Goal: Information Seeking & Learning: Check status

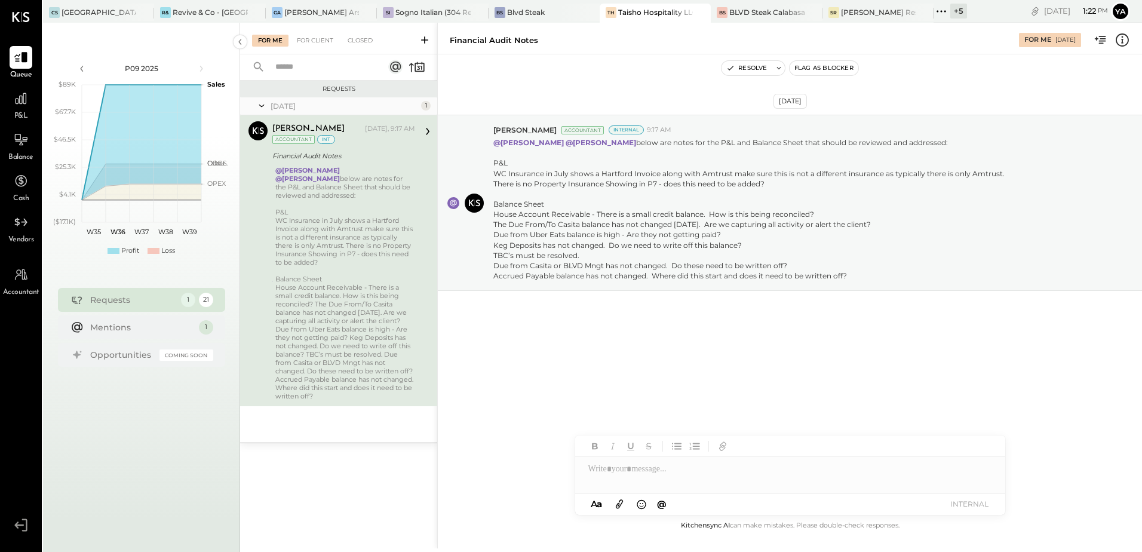
click at [656, 14] on div "Taisho Hospitality LLC" at bounding box center [655, 12] width 75 height 10
click at [26, 97] on icon at bounding box center [21, 99] width 16 height 16
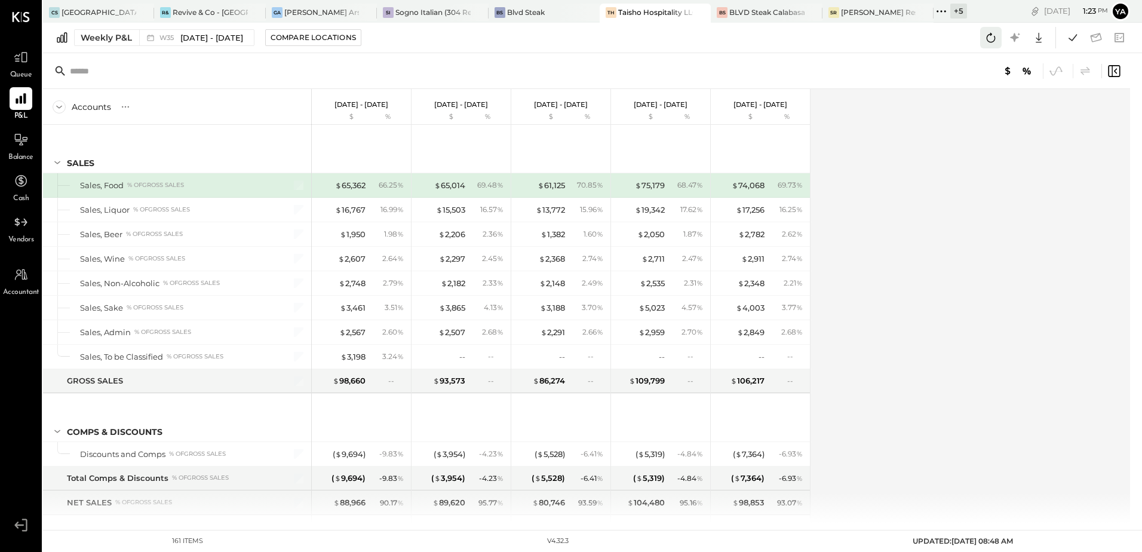
click at [990, 36] on icon at bounding box center [991, 38] width 16 height 16
click at [1067, 38] on icon at bounding box center [1073, 38] width 16 height 16
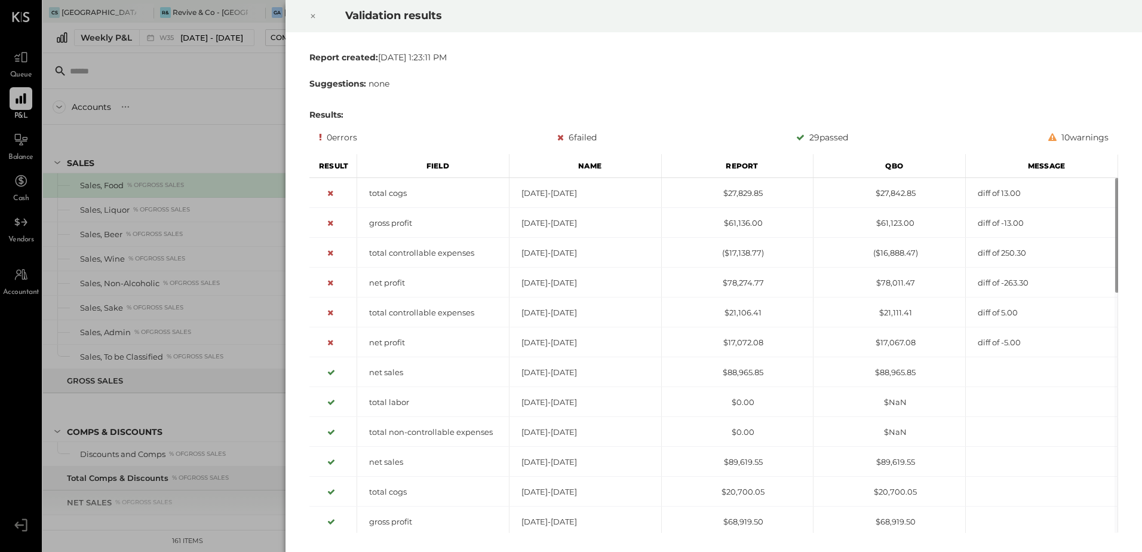
click at [310, 16] on icon at bounding box center [312, 16] width 7 height 14
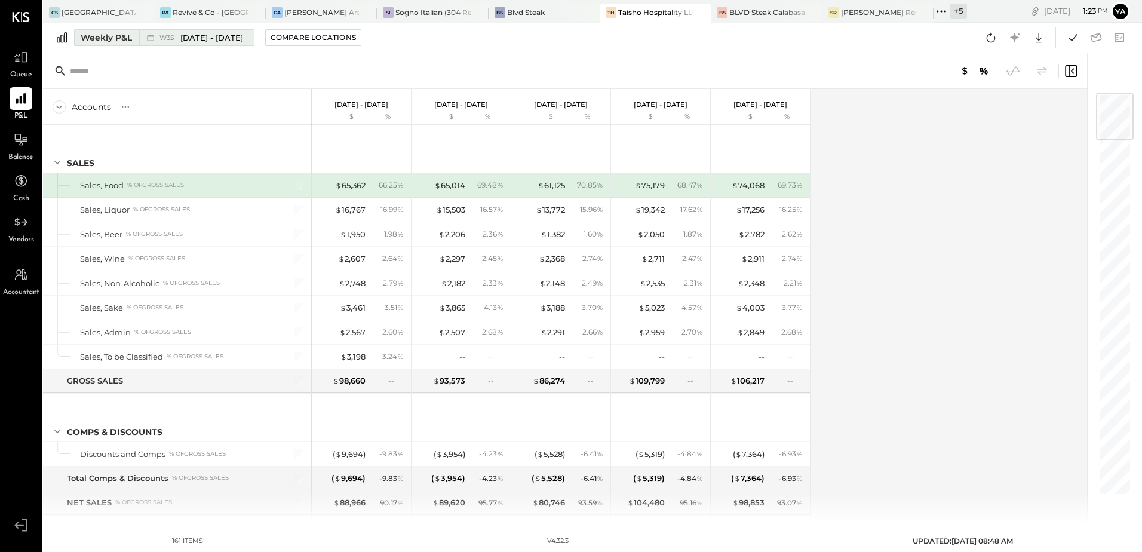
click at [112, 38] on div "Weekly P&L" at bounding box center [106, 38] width 51 height 12
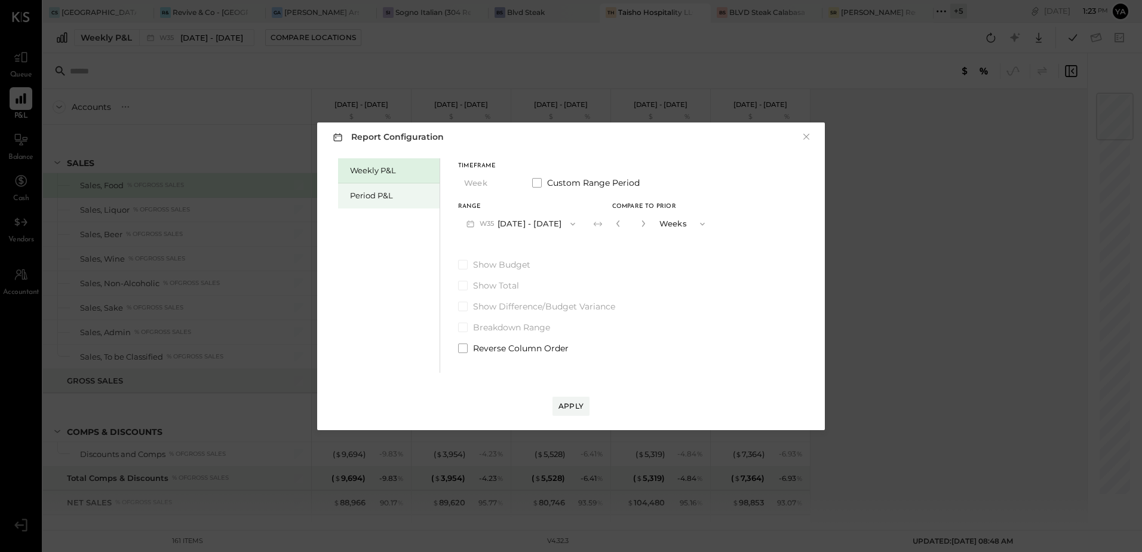
click at [394, 197] on div "Period P&L" at bounding box center [392, 195] width 84 height 11
click at [522, 225] on button "P09 [DATE] - [DATE]" at bounding box center [520, 224] width 124 height 22
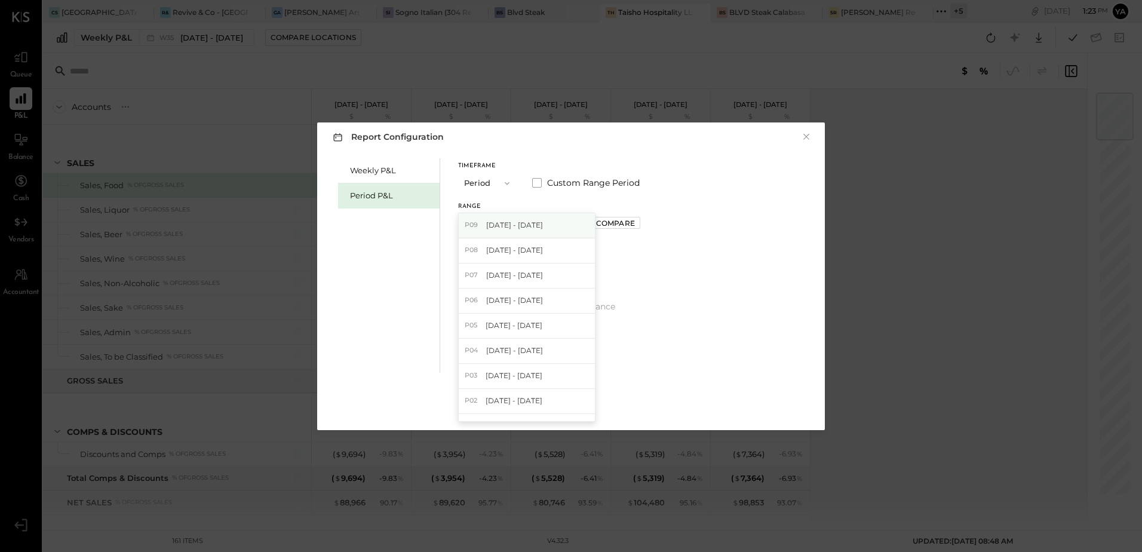
click at [513, 225] on span "[DATE] - [DATE]" at bounding box center [514, 225] width 57 height 10
click at [569, 405] on div "Apply" at bounding box center [571, 406] width 25 height 10
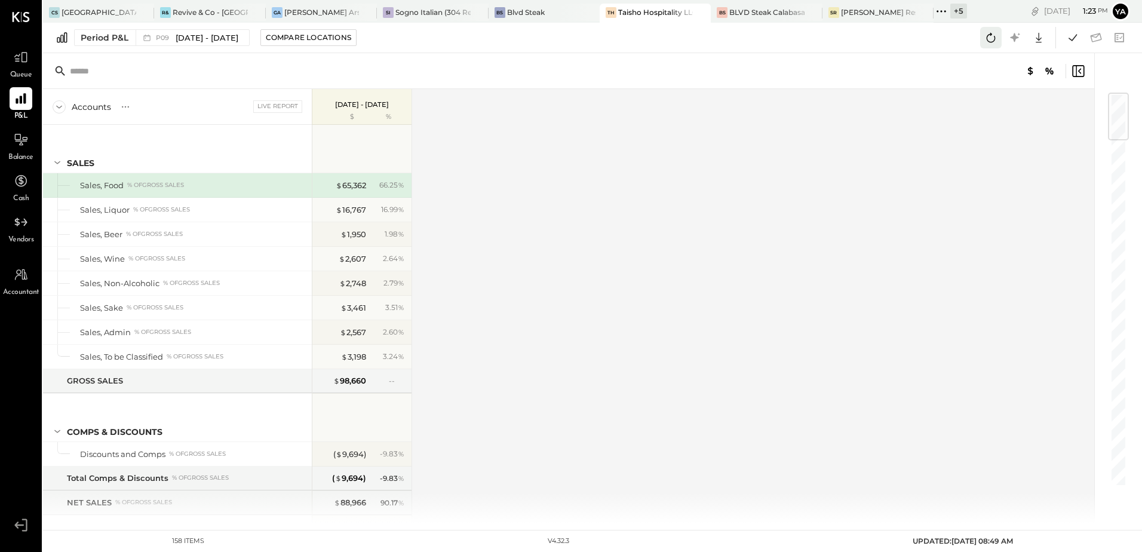
click at [989, 41] on icon at bounding box center [991, 38] width 9 height 10
click at [1070, 39] on icon at bounding box center [1073, 38] width 16 height 16
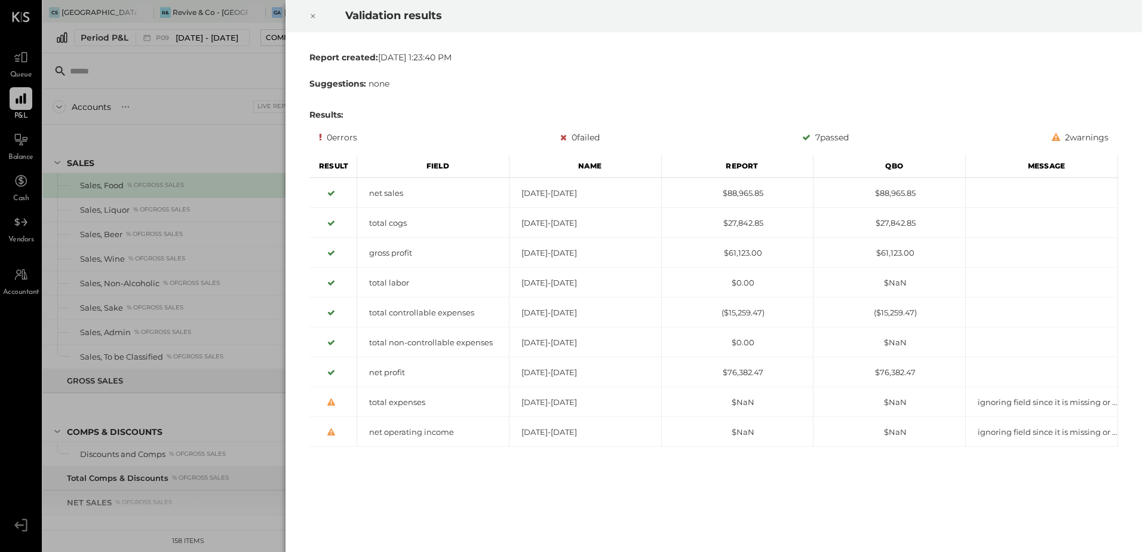
click at [314, 17] on icon at bounding box center [313, 16] width 4 height 4
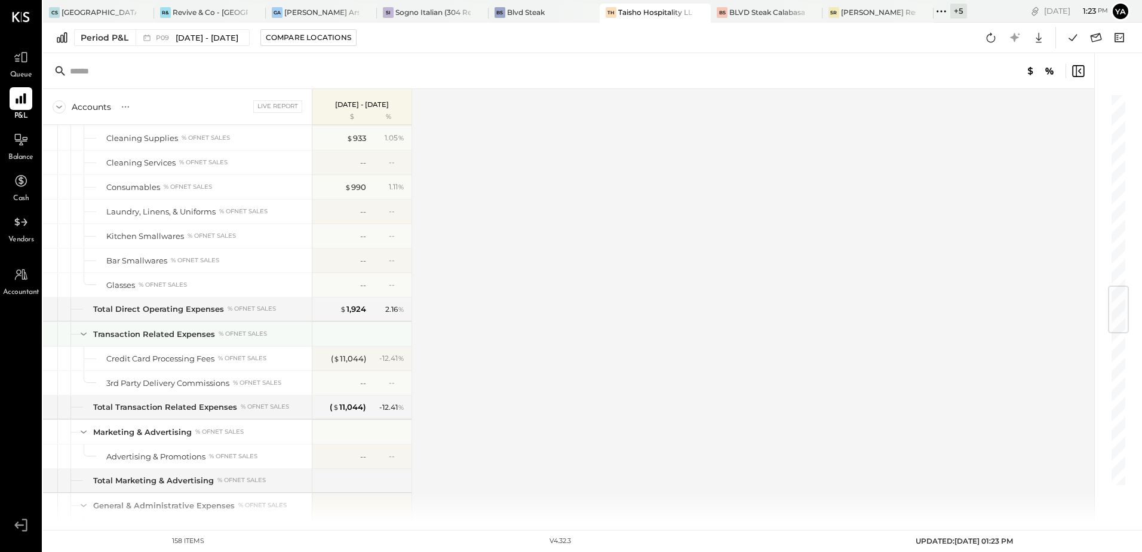
scroll to position [1195, 0]
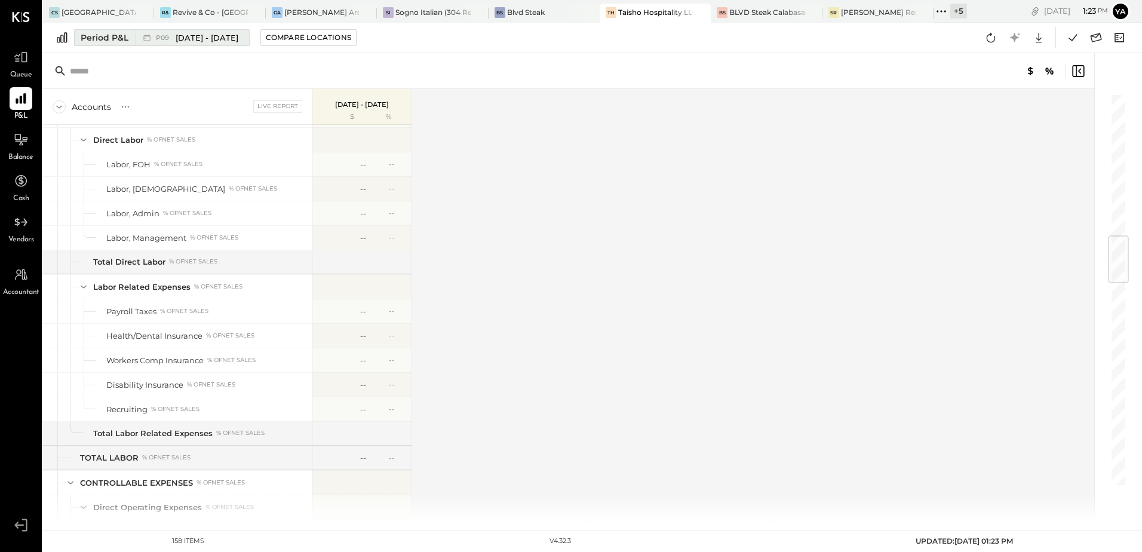
click at [212, 38] on span "[DATE] - [DATE]" at bounding box center [207, 37] width 63 height 11
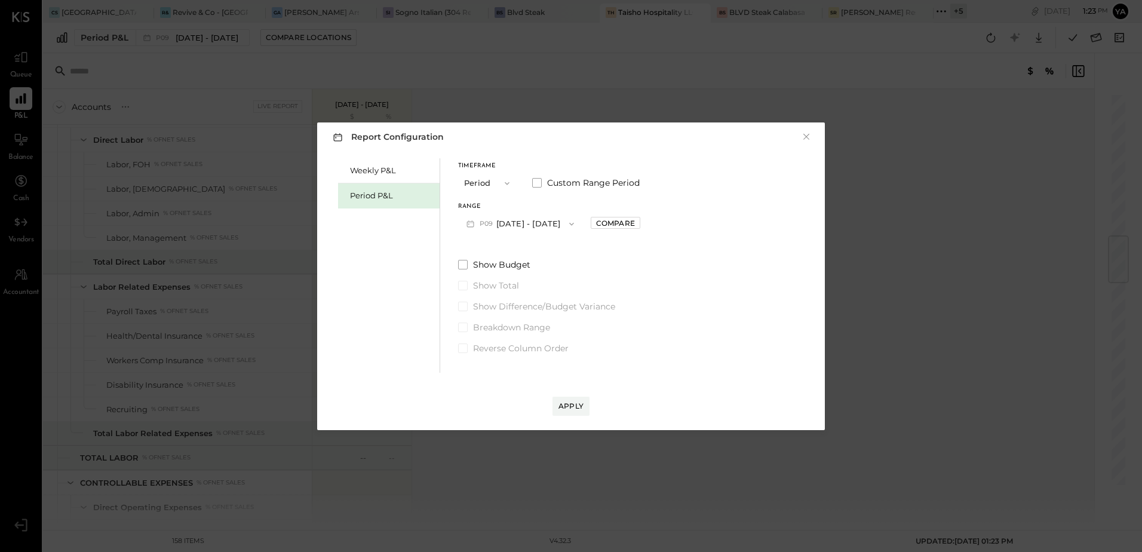
click at [524, 227] on button "P09 [DATE] - [DATE]" at bounding box center [520, 224] width 124 height 22
click at [527, 250] on span "[DATE] - [DATE]" at bounding box center [514, 250] width 57 height 10
click at [575, 406] on div "Apply" at bounding box center [571, 406] width 25 height 10
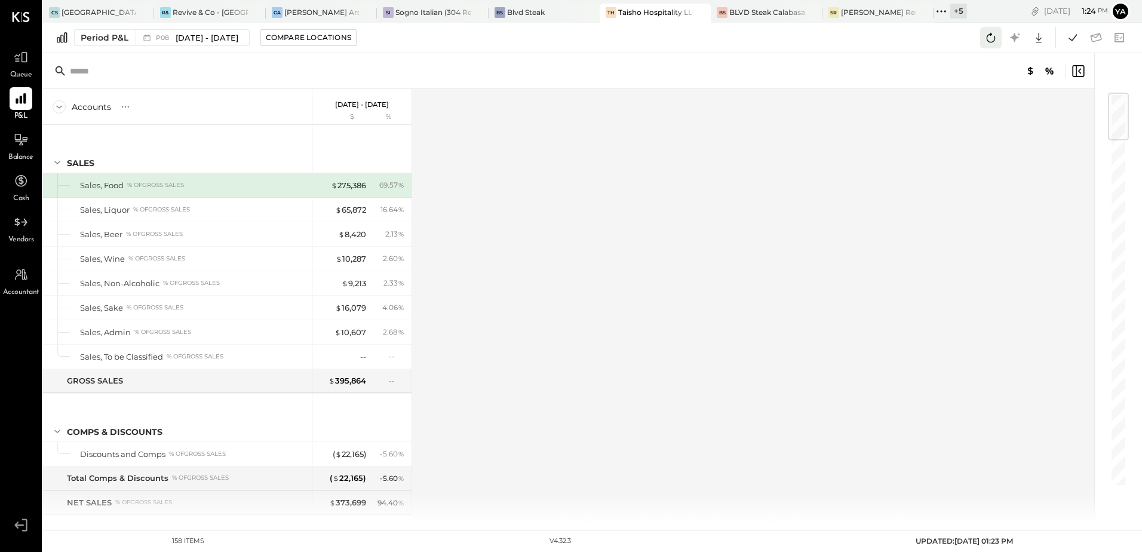
click at [986, 38] on icon at bounding box center [991, 38] width 16 height 16
click at [1065, 36] on button at bounding box center [1073, 38] width 22 height 22
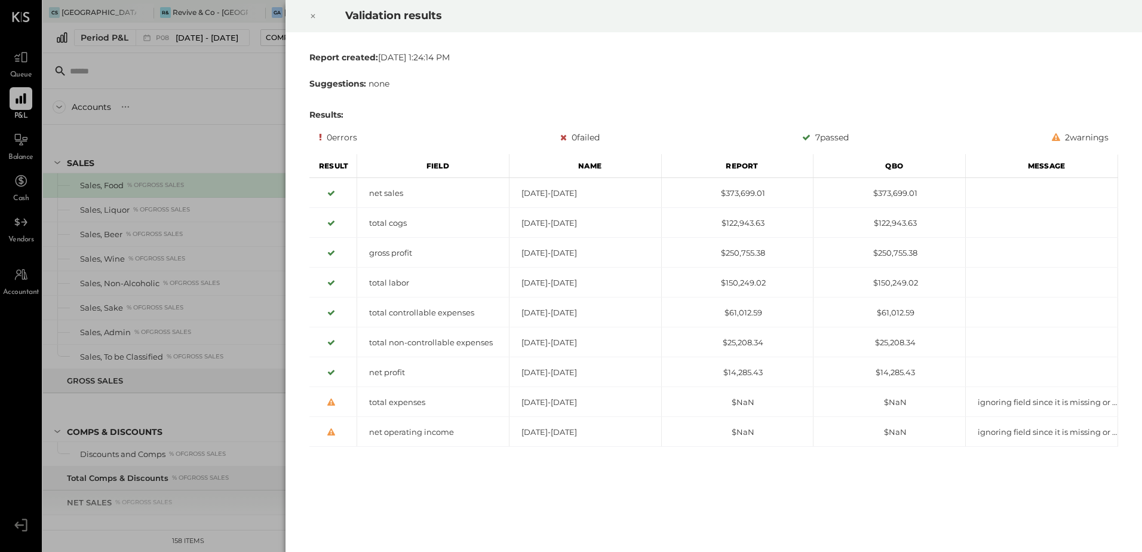
click at [311, 17] on icon at bounding box center [312, 16] width 7 height 14
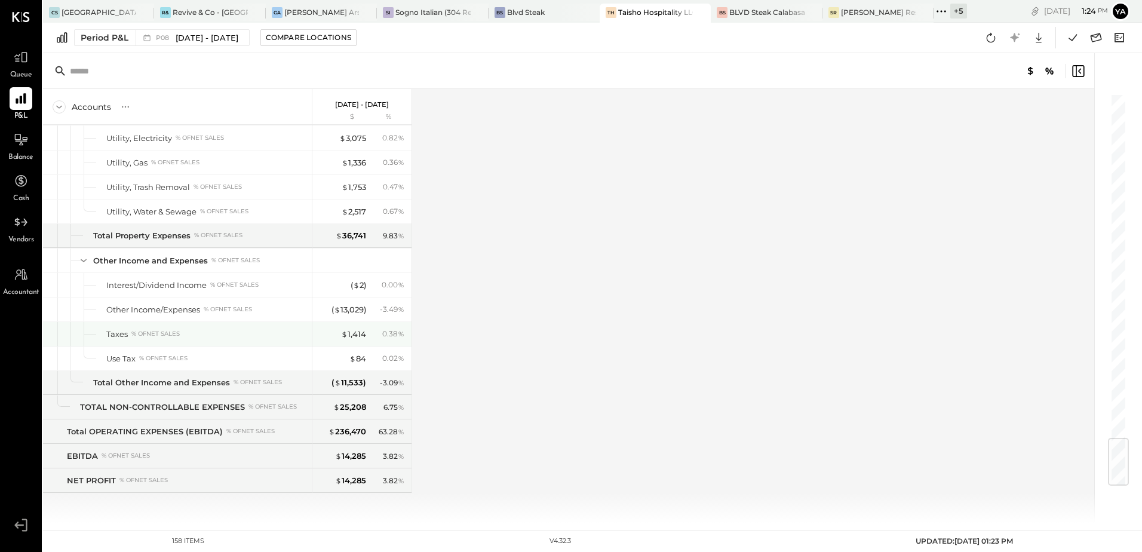
scroll to position [2886, 0]
click at [1091, 33] on icon at bounding box center [1096, 38] width 16 height 16
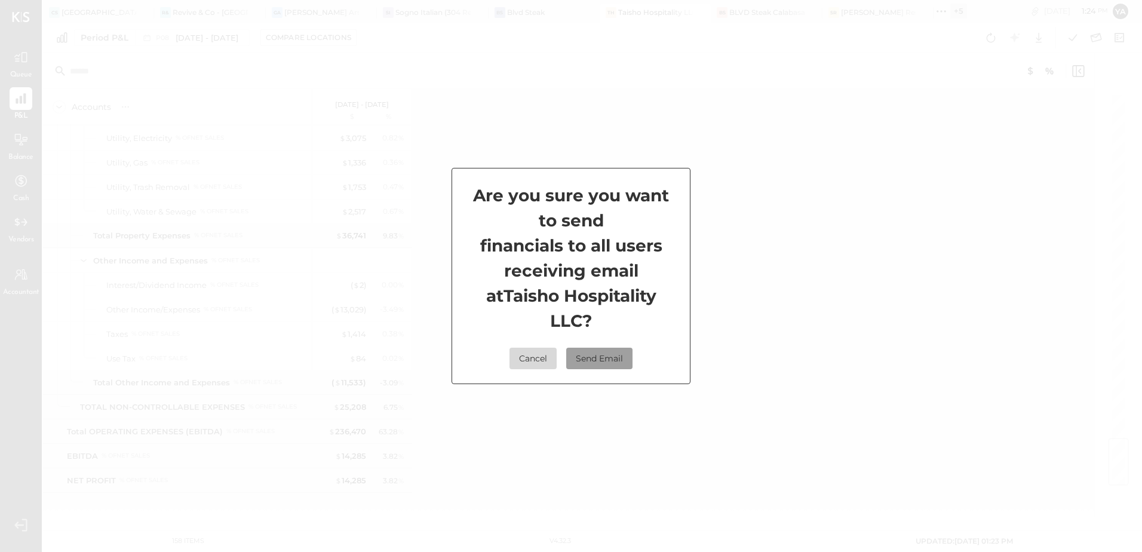
click at [612, 348] on button "Send Email" at bounding box center [599, 359] width 66 height 22
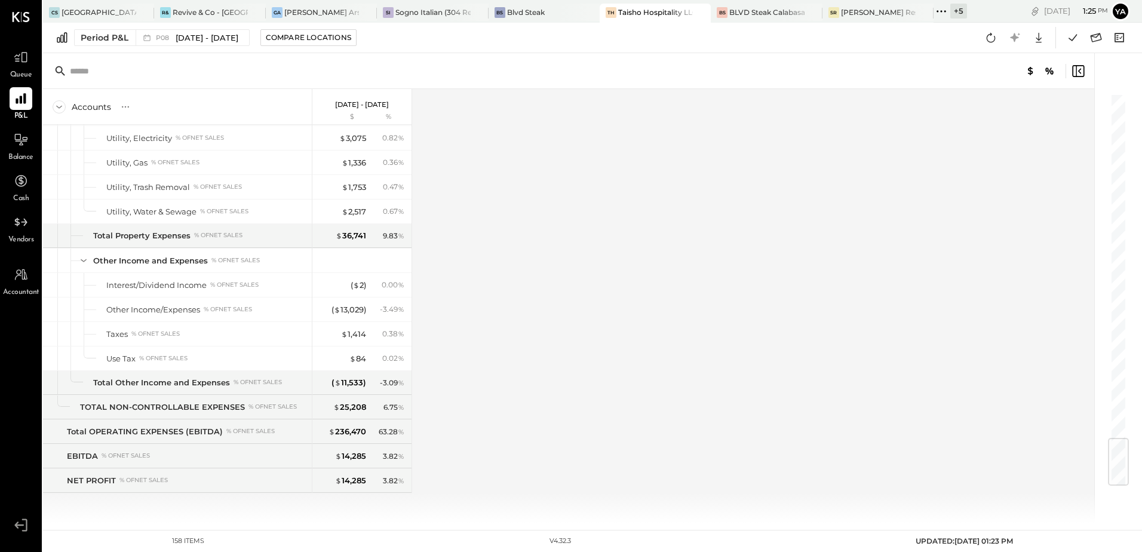
click at [553, 392] on div "Accounts S % GL [DATE] - [DATE] $ % SALES Sales, Food % of GROSS SALES Sales, L…" at bounding box center [569, 306] width 1053 height 434
click at [105, 14] on div "[GEOGRAPHIC_DATA][PERSON_NAME]" at bounding box center [99, 12] width 75 height 10
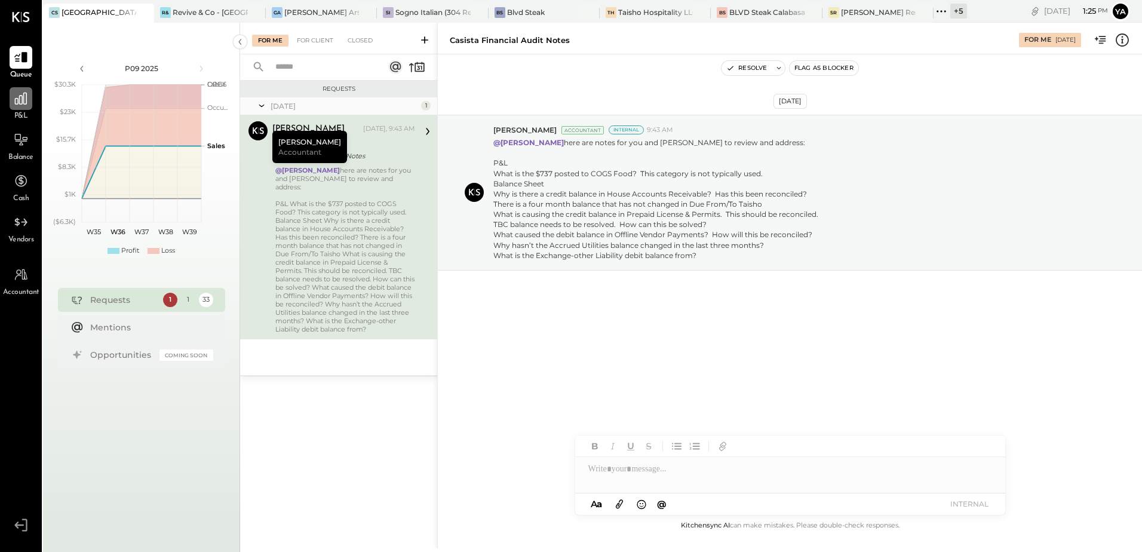
click at [24, 109] on div at bounding box center [21, 98] width 23 height 23
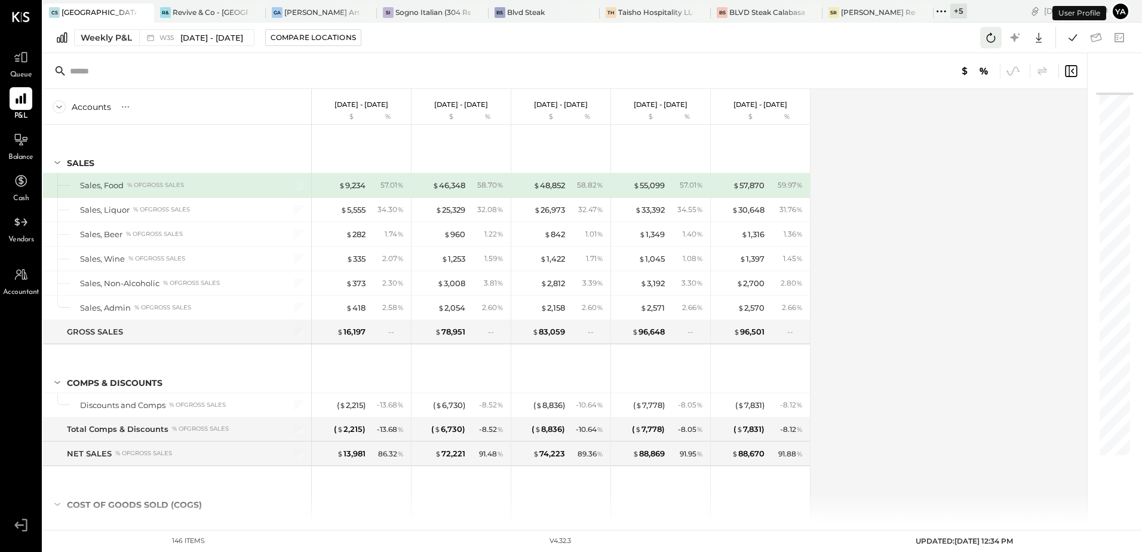
click at [992, 38] on icon at bounding box center [991, 38] width 16 height 16
click at [113, 39] on div "Weekly P&L" at bounding box center [106, 38] width 51 height 12
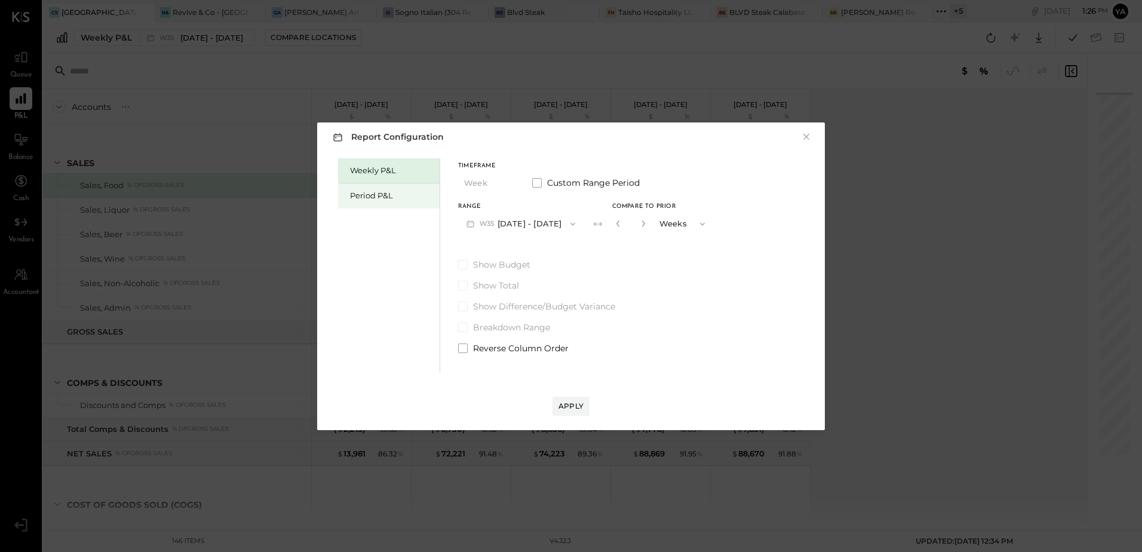
click at [358, 201] on div "Period P&L" at bounding box center [389, 195] width 102 height 25
click at [541, 222] on button "P09 [DATE] - [DATE]" at bounding box center [520, 224] width 124 height 22
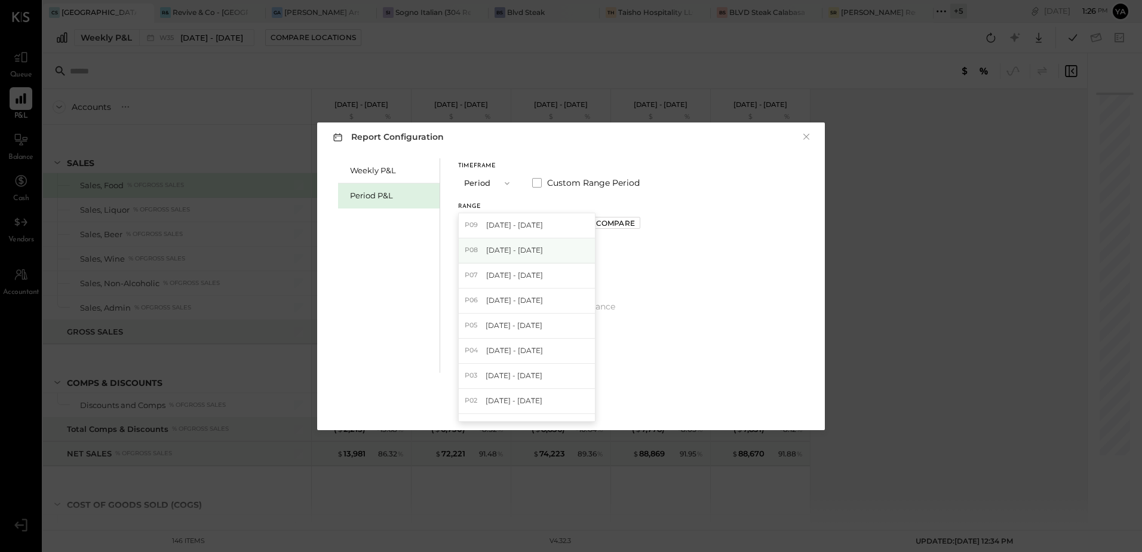
click at [529, 253] on span "[DATE] - [DATE]" at bounding box center [514, 250] width 57 height 10
click at [563, 404] on div "Apply" at bounding box center [571, 406] width 25 height 10
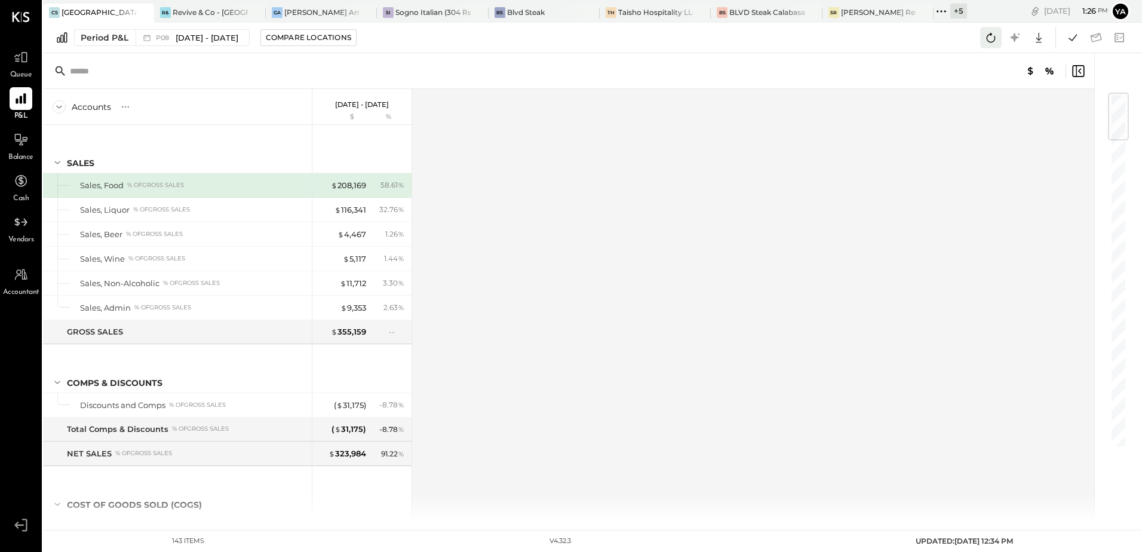
click at [985, 41] on icon at bounding box center [991, 38] width 16 height 16
click at [1064, 34] on button at bounding box center [1073, 38] width 22 height 22
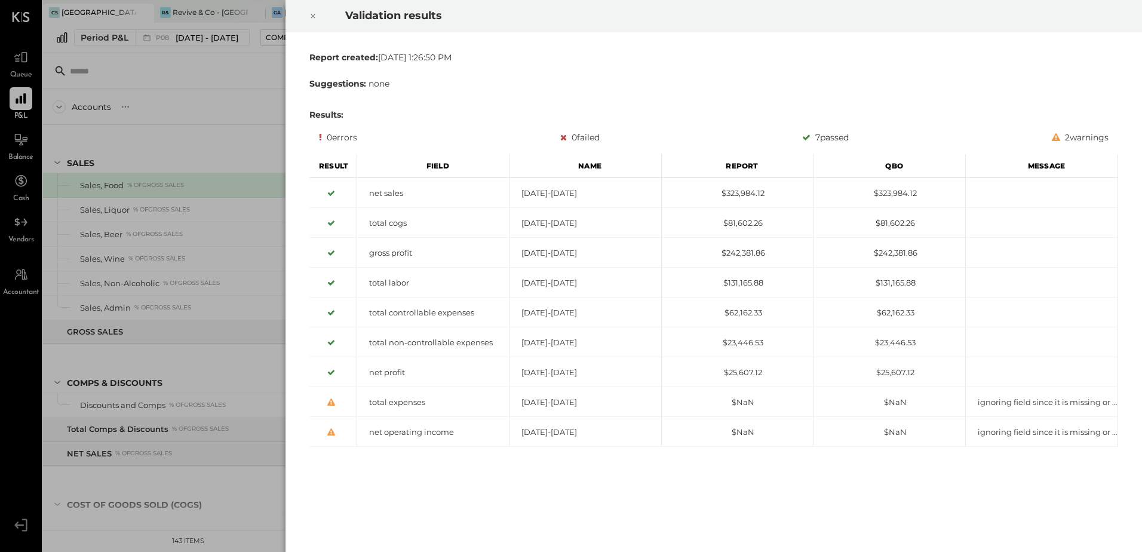
click at [312, 19] on icon at bounding box center [312, 16] width 7 height 14
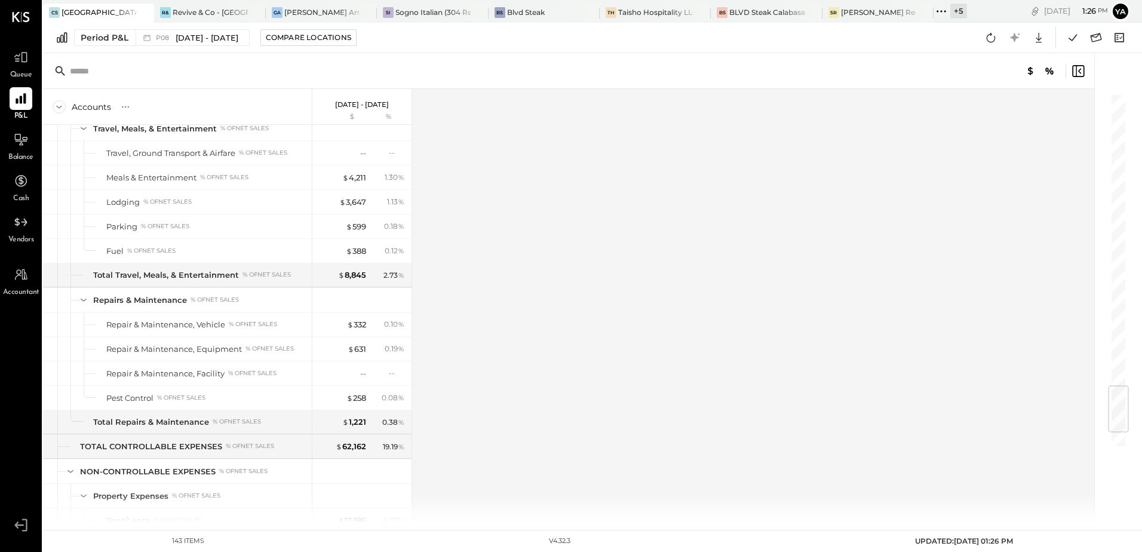
scroll to position [2568, 0]
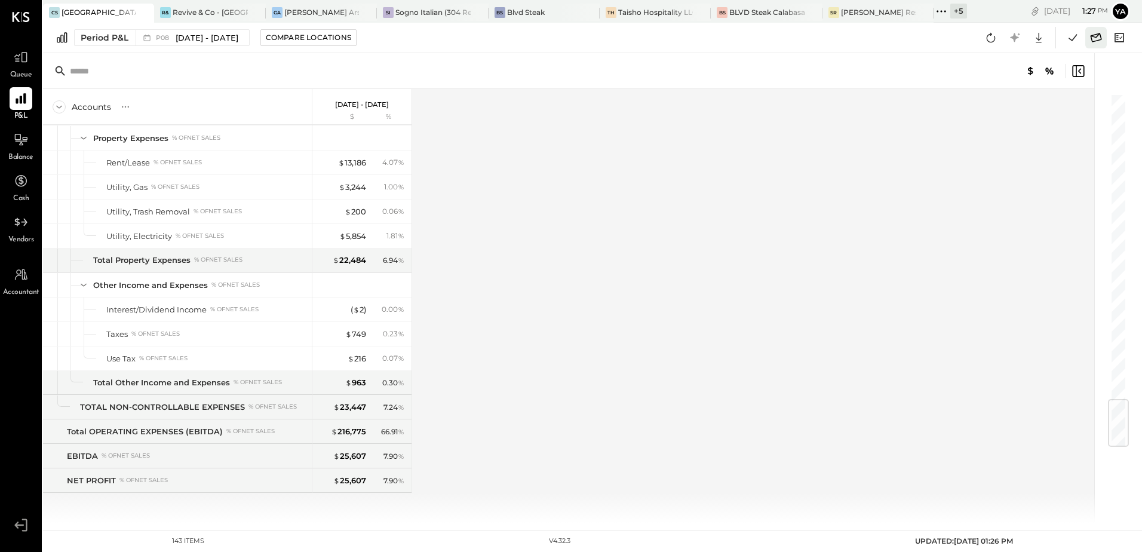
click at [1093, 38] on icon at bounding box center [1096, 38] width 16 height 16
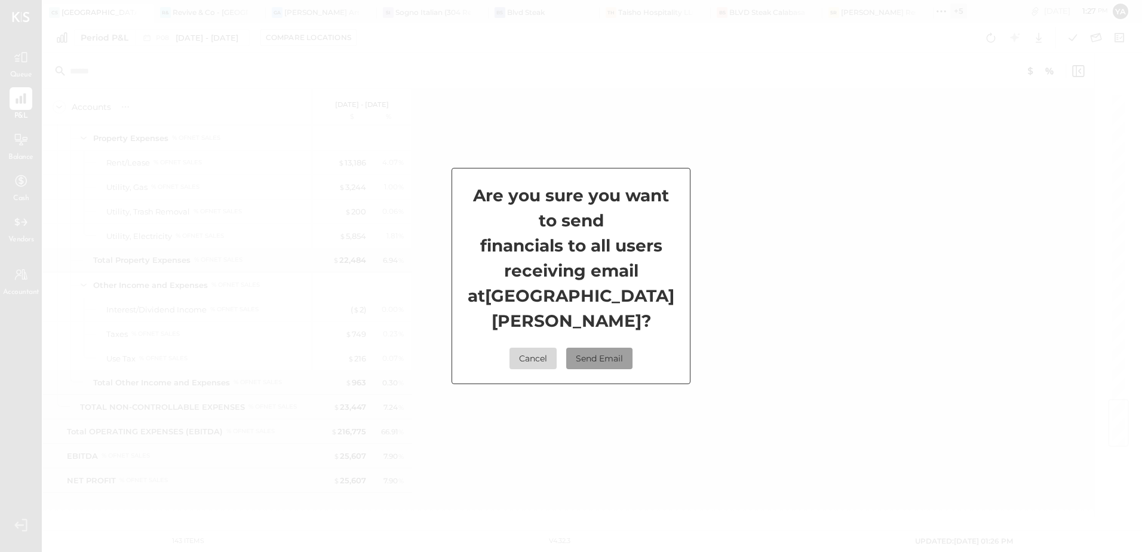
click at [622, 348] on button "Send Email" at bounding box center [599, 359] width 66 height 22
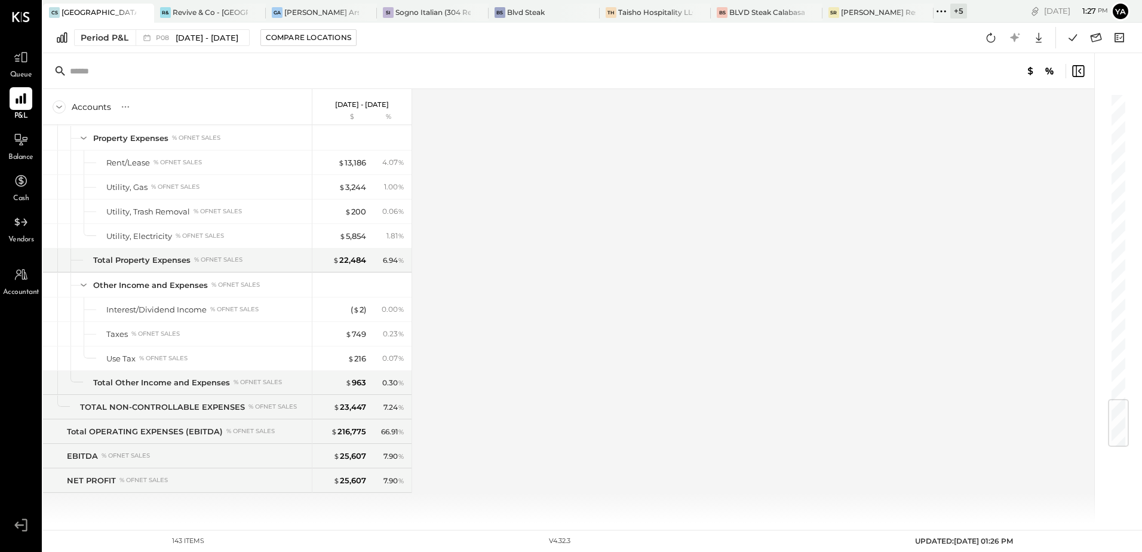
click at [475, 314] on div "Accounts S % GL [DATE] - [DATE] $ % SALES Sales, Food % of GROSS SALES Sales, L…" at bounding box center [569, 306] width 1053 height 434
click at [656, 331] on div "Accounts S % GL [DATE] - [DATE] $ % SALES Sales, Food % of GROSS SALES Sales, L…" at bounding box center [569, 306] width 1053 height 434
click at [520, 17] on div "Blvd Steak" at bounding box center [526, 12] width 38 height 10
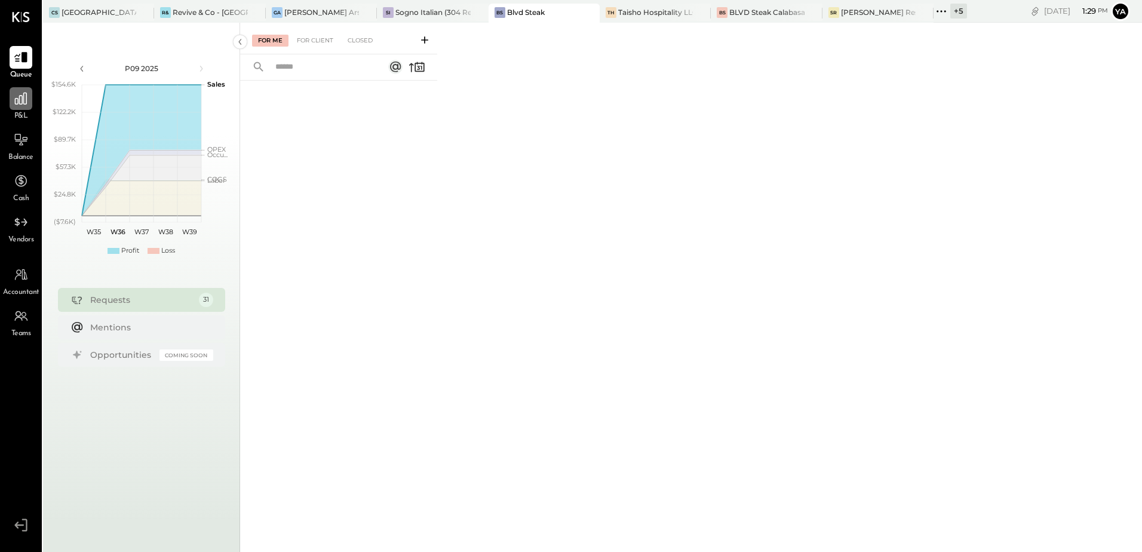
click at [14, 100] on icon at bounding box center [21, 99] width 16 height 16
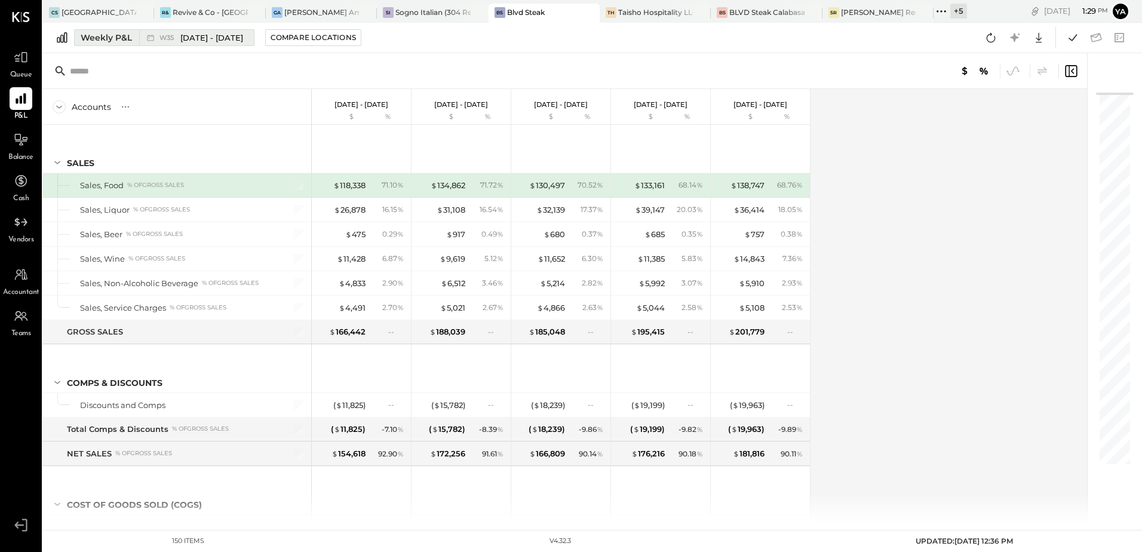
click at [111, 43] on div "Weekly P&L" at bounding box center [106, 38] width 51 height 12
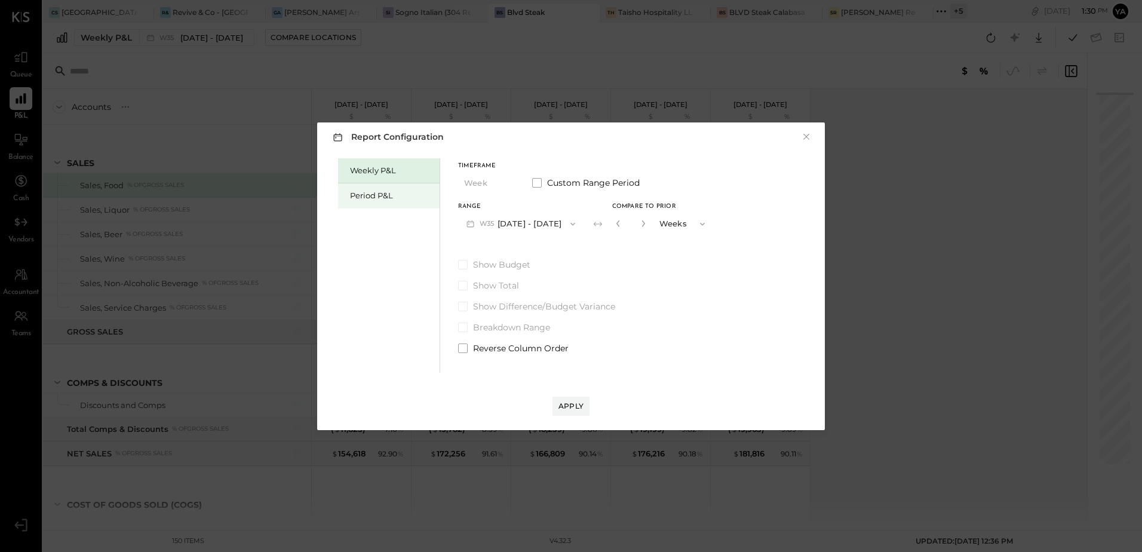
click at [406, 201] on div "Period P&L" at bounding box center [389, 195] width 102 height 25
click at [572, 222] on button "P09 [DATE] - [DATE]" at bounding box center [520, 224] width 124 height 22
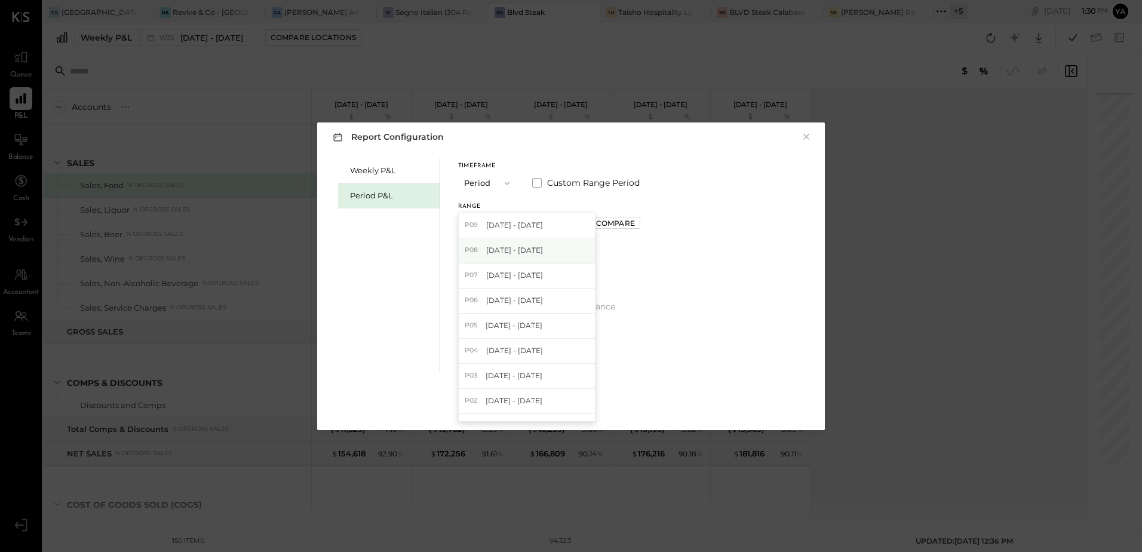
click at [543, 251] on span "[DATE] - [DATE]" at bounding box center [514, 250] width 57 height 10
click at [578, 401] on div "Apply" at bounding box center [571, 406] width 25 height 10
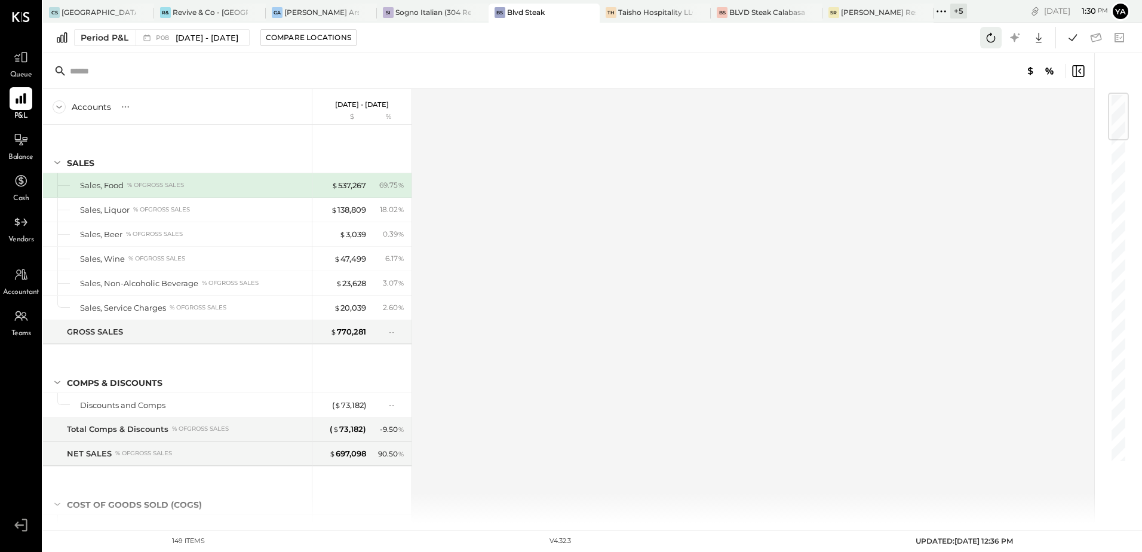
click at [984, 37] on icon at bounding box center [991, 38] width 16 height 16
click at [1073, 40] on icon at bounding box center [1073, 37] width 8 height 7
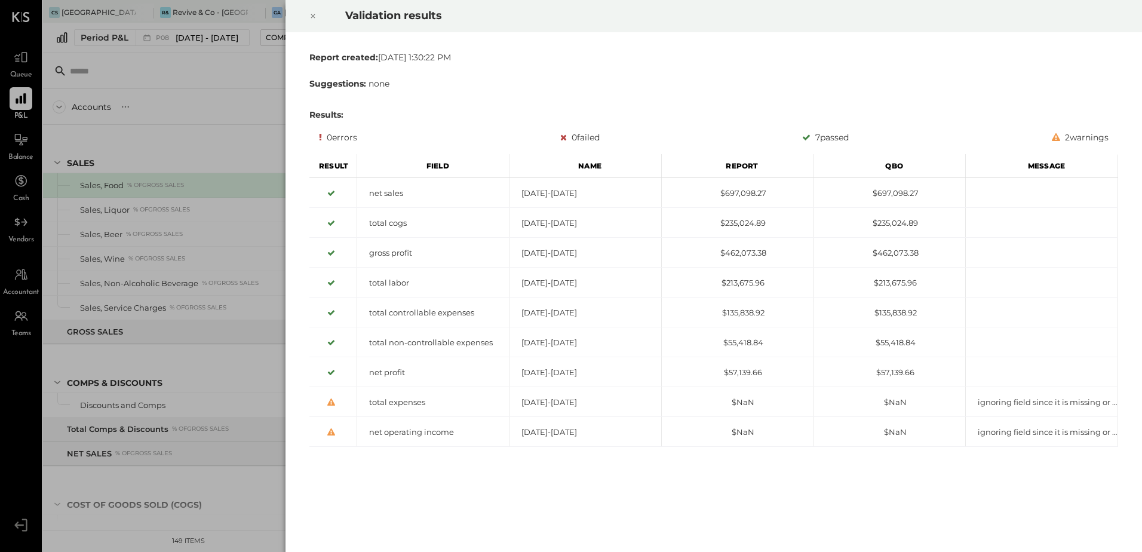
click at [311, 14] on icon at bounding box center [312, 16] width 7 height 14
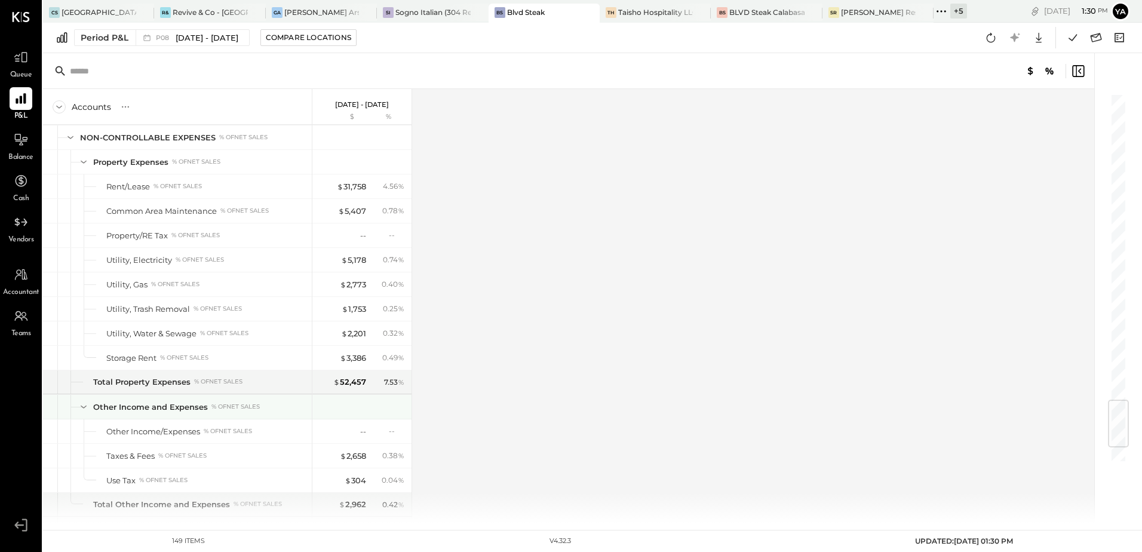
scroll to position [2690, 0]
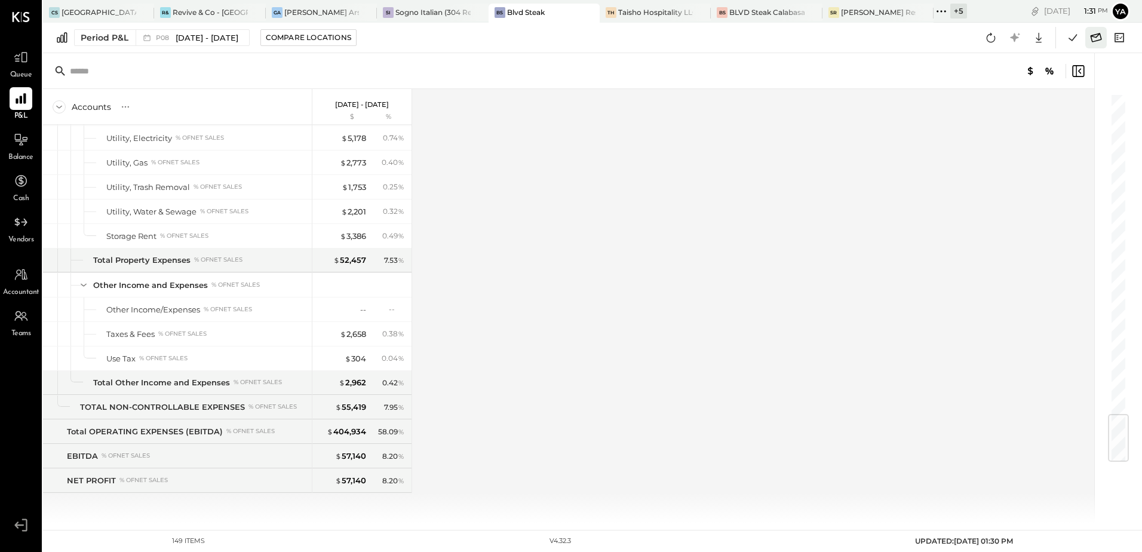
click at [1091, 39] on icon at bounding box center [1096, 38] width 16 height 16
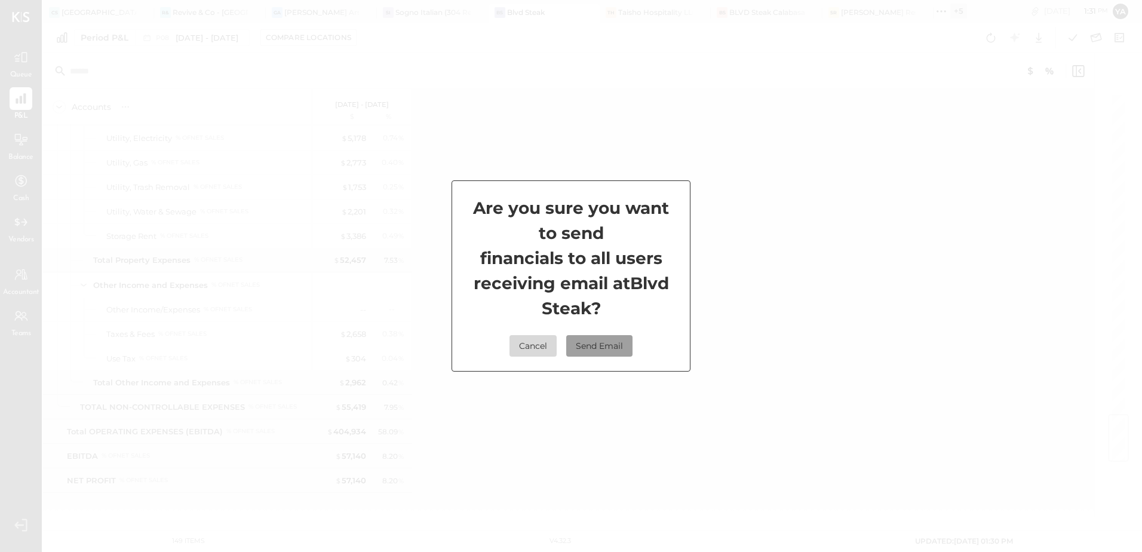
click at [599, 348] on button "Send Email" at bounding box center [599, 346] width 66 height 22
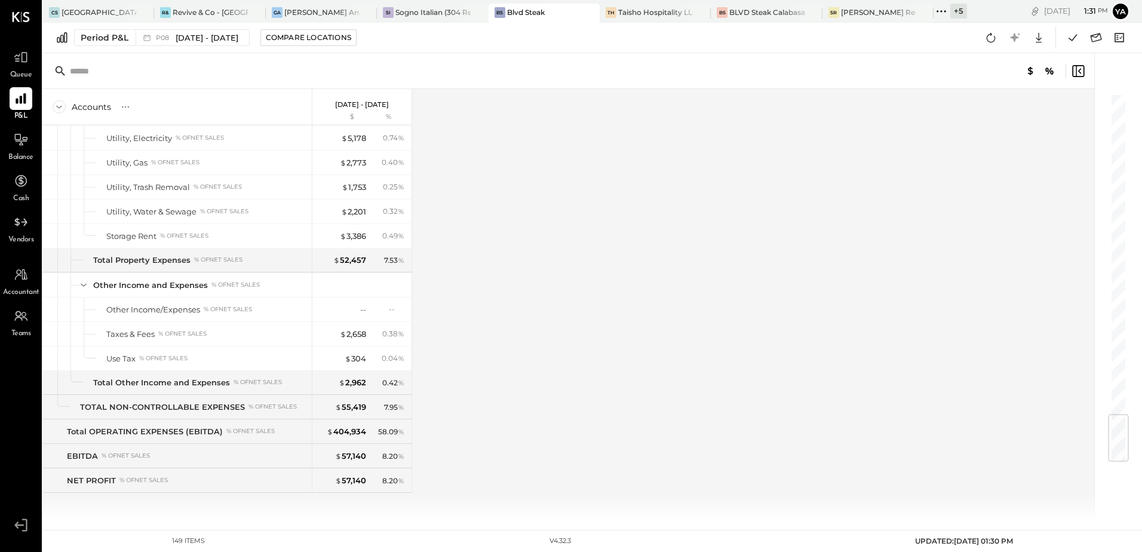
click at [842, 395] on div "Accounts S % GL [DATE] - [DATE] $ % SALES Sales, Food % of GROSS SALES Sales, L…" at bounding box center [569, 306] width 1053 height 434
click at [23, 106] on icon at bounding box center [21, 99] width 16 height 16
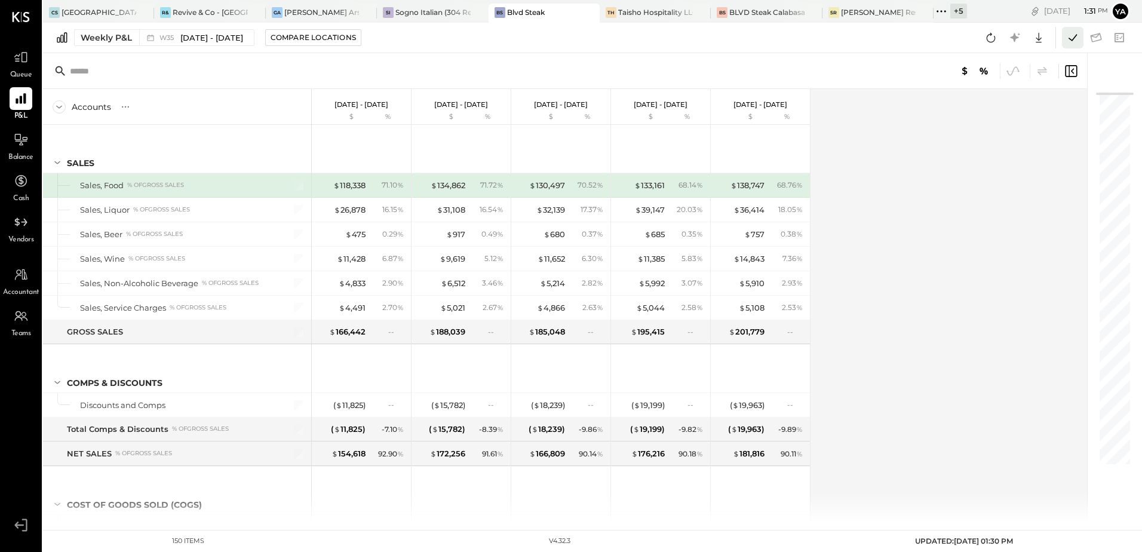
click at [1072, 39] on icon at bounding box center [1073, 38] width 16 height 16
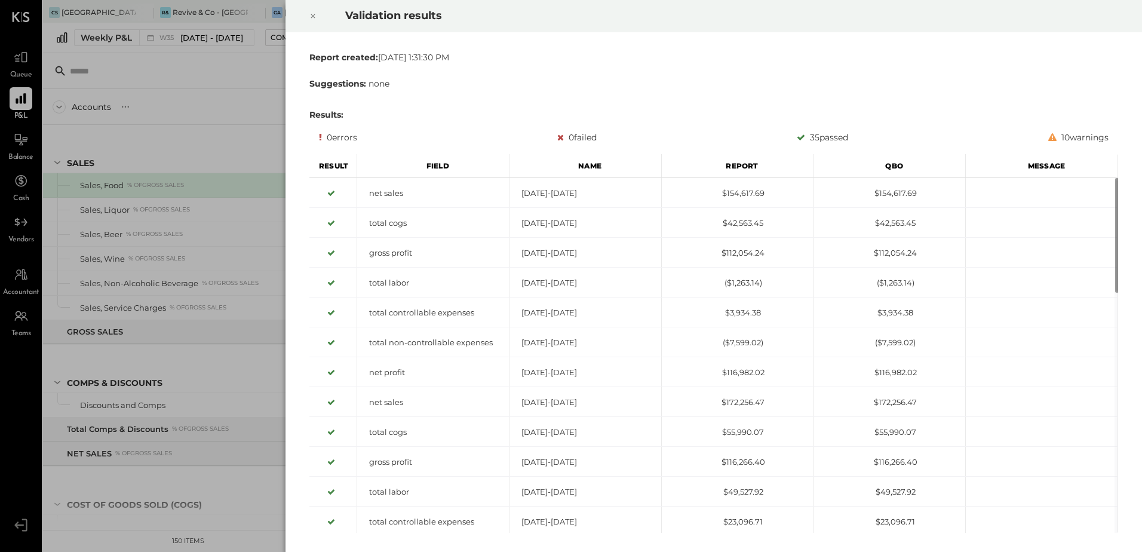
click at [317, 14] on div at bounding box center [313, 15] width 26 height 33
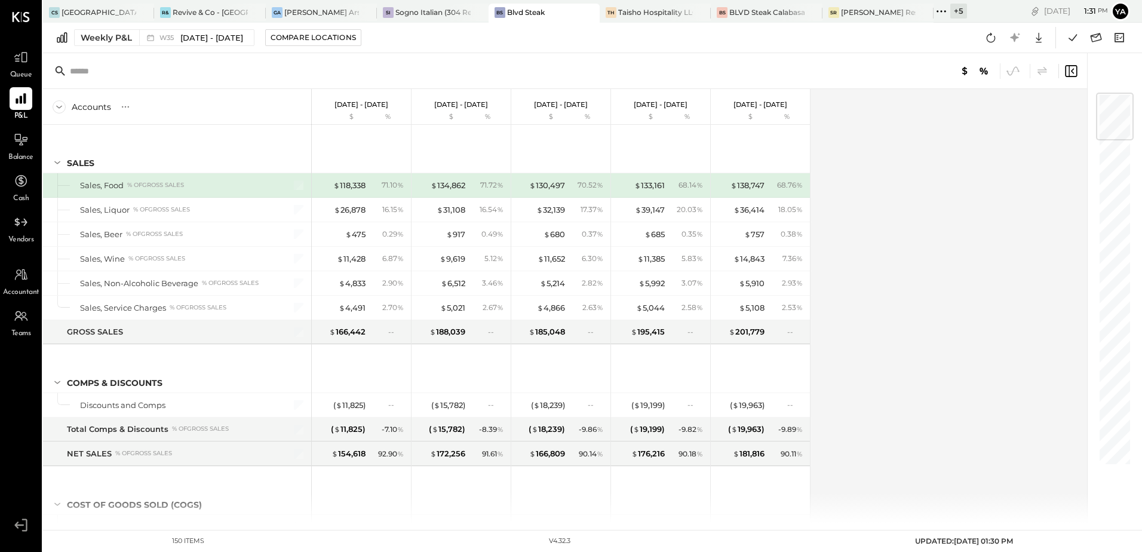
click at [944, 258] on div "Accounts S % GL [DATE] - [DATE] $ % [DATE] - [DATE] $ % [DATE] - [DATE] $ % [DA…" at bounding box center [566, 306] width 1046 height 434
click at [118, 36] on div "Weekly P&L" at bounding box center [106, 38] width 51 height 12
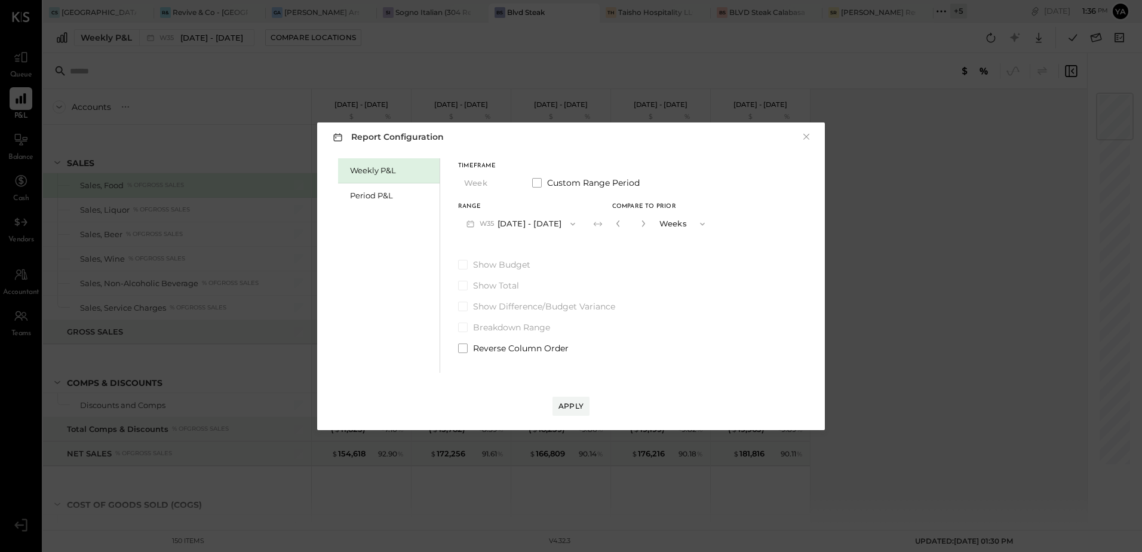
click at [944, 195] on div "Report Configuration × Weekly P&L Period P&L Timeframe Week Custom Range Period…" at bounding box center [571, 276] width 1142 height 552
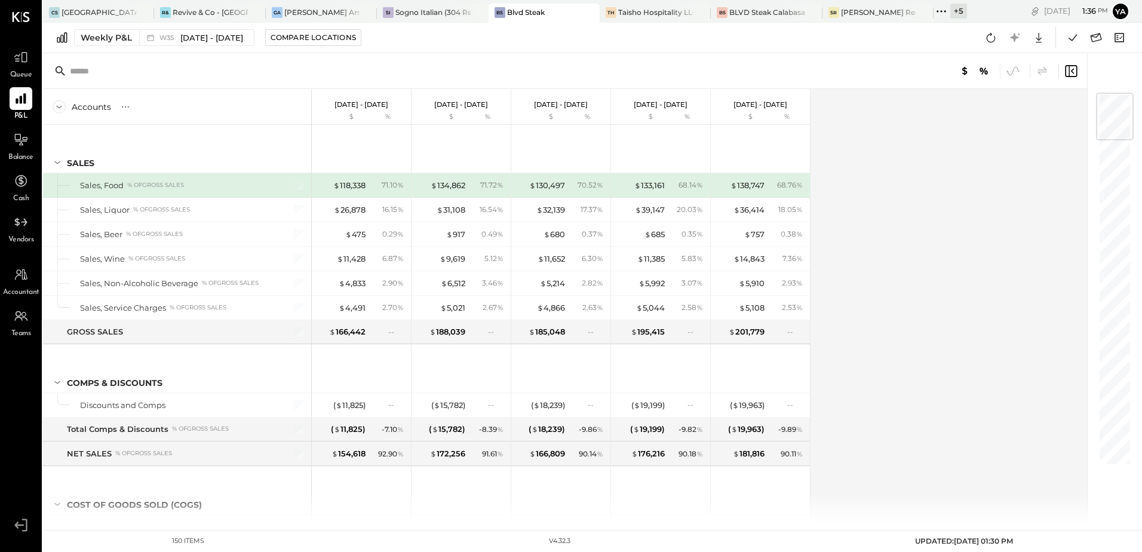
click at [987, 224] on div "Accounts S % GL [DATE] - [DATE] $ % [DATE] - [DATE] $ % [DATE] - [DATE] $ % [DA…" at bounding box center [566, 306] width 1046 height 434
click at [100, 33] on div "Weekly P&L" at bounding box center [106, 38] width 51 height 12
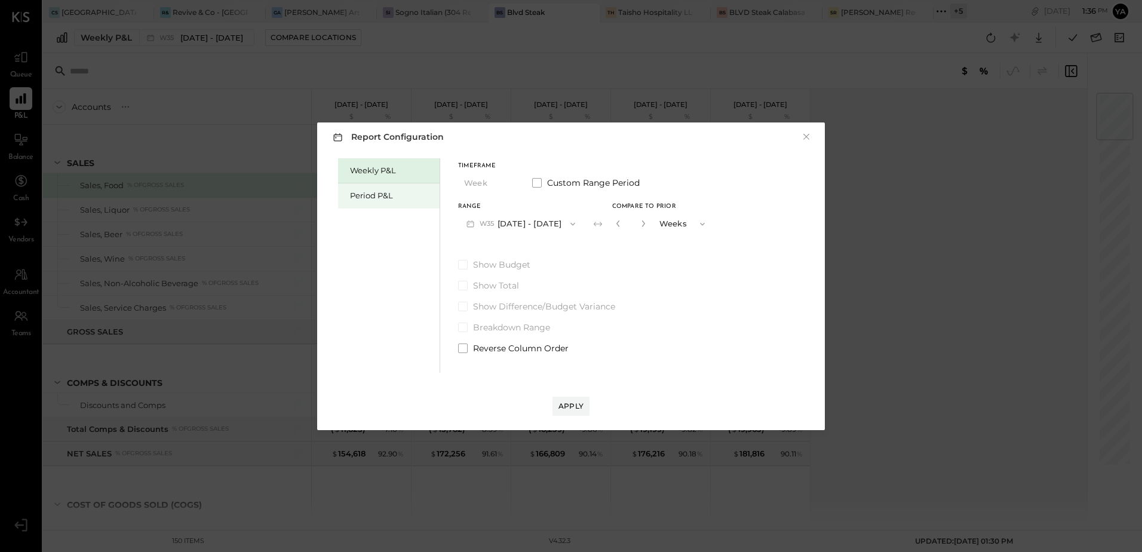
click at [378, 194] on div "Period P&L" at bounding box center [392, 195] width 84 height 11
click at [550, 231] on button "P09 [DATE] - [DATE]" at bounding box center [520, 224] width 124 height 22
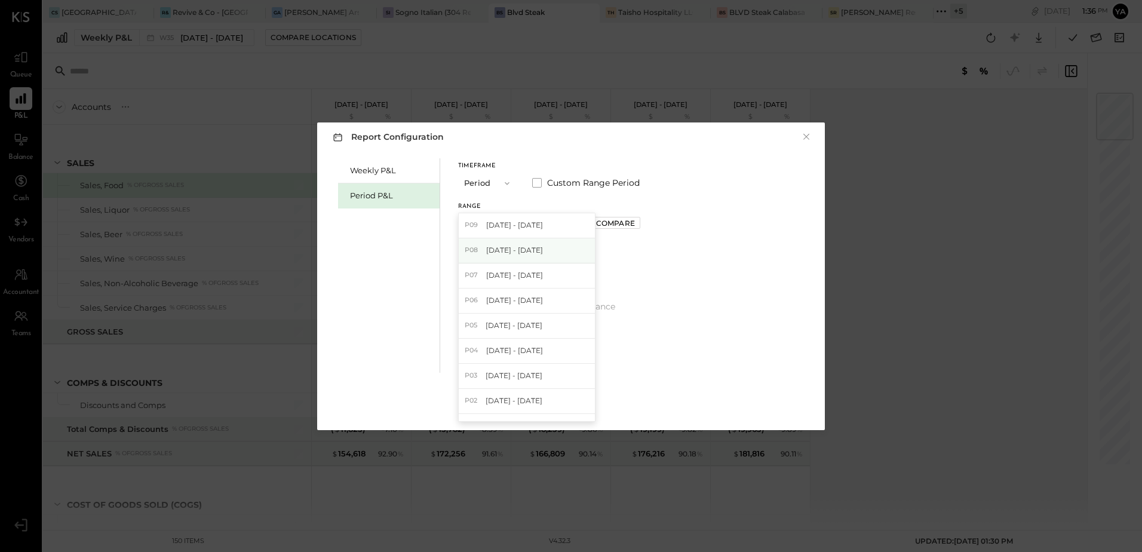
click at [541, 250] on span "[DATE] - [DATE]" at bounding box center [514, 250] width 57 height 10
click at [573, 409] on div "Apply" at bounding box center [571, 406] width 25 height 10
